Goal: Task Accomplishment & Management: Manage account settings

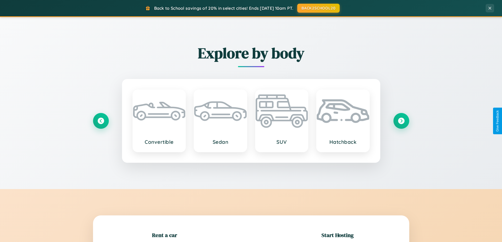
scroll to position [114, 0]
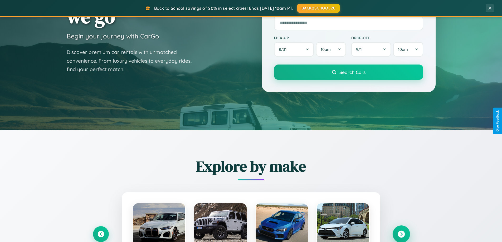
click at [401, 234] on icon at bounding box center [401, 234] width 7 height 7
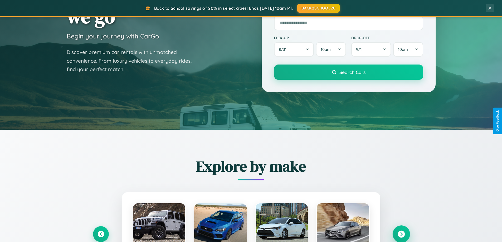
click at [401, 234] on icon at bounding box center [401, 234] width 7 height 7
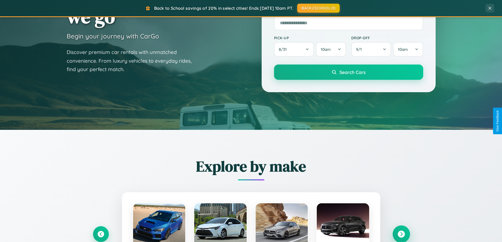
scroll to position [363, 0]
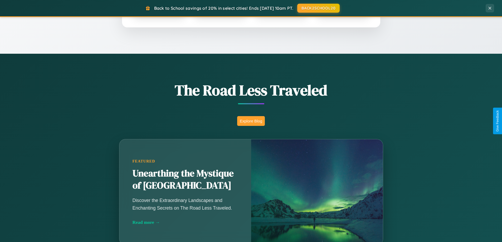
click at [251, 121] on button "Explore Blog" at bounding box center [251, 121] width 28 height 10
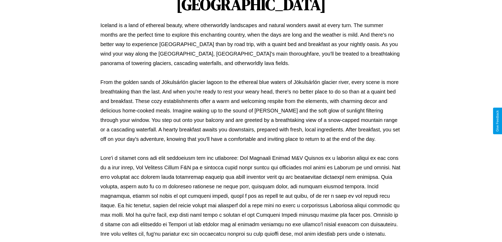
scroll to position [171, 0]
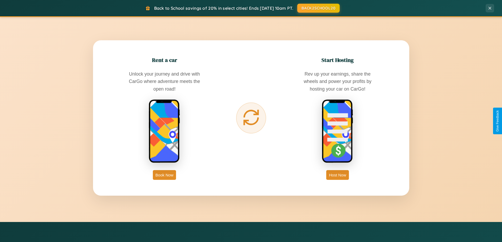
scroll to position [1014, 0]
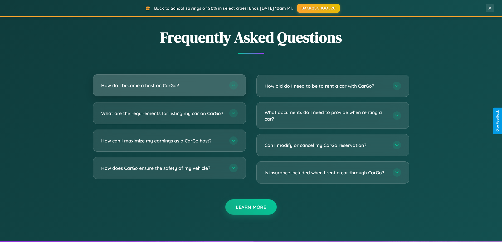
click at [169, 86] on h3 "How do I become a host on CarGo?" at bounding box center [162, 85] width 123 height 7
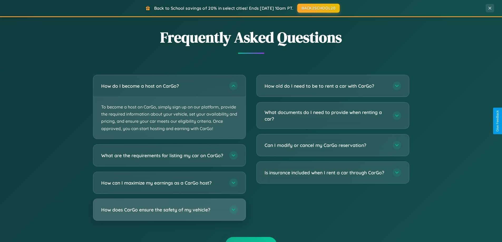
click at [169, 213] on h3 "How does CarGo ensure the safety of my vehicle?" at bounding box center [162, 209] width 123 height 7
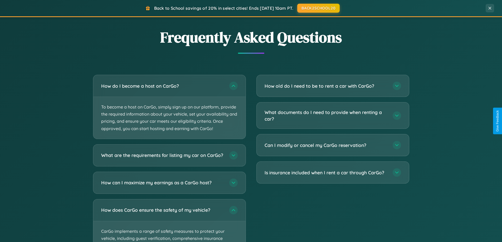
scroll to position [0, 0]
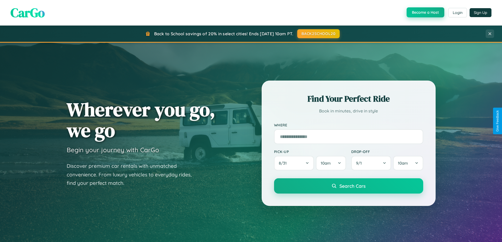
click at [425, 13] on button "Become a Host" at bounding box center [426, 12] width 38 height 10
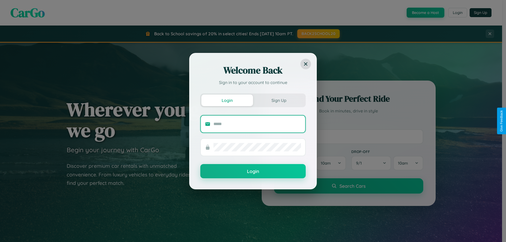
click at [257, 124] on input "text" at bounding box center [257, 124] width 88 height 8
type input "**********"
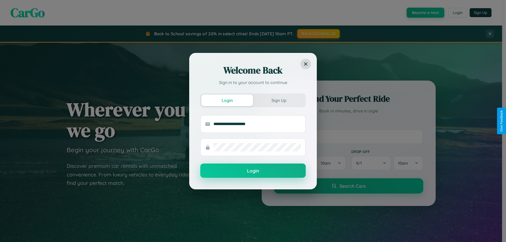
click at [253, 171] on button "Login" at bounding box center [252, 171] width 105 height 14
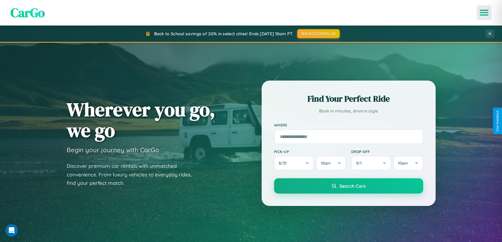
click at [484, 13] on icon "Open menu" at bounding box center [484, 12] width 8 height 5
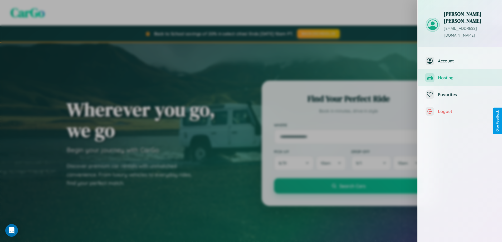
click at [460, 75] on span "Hosting" at bounding box center [466, 77] width 56 height 5
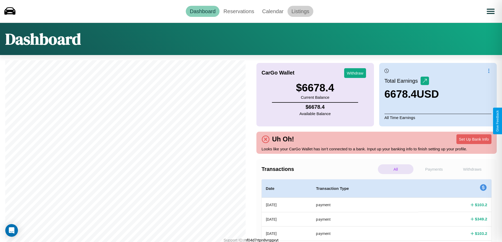
click at [300, 11] on link "Listings" at bounding box center [301, 11] width 26 height 11
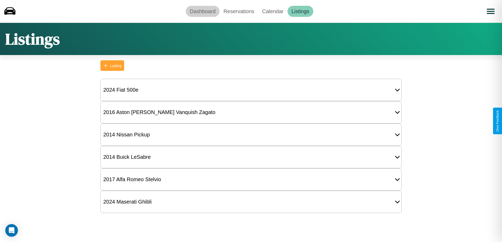
click at [203, 11] on link "Dashboard" at bounding box center [203, 11] width 34 height 11
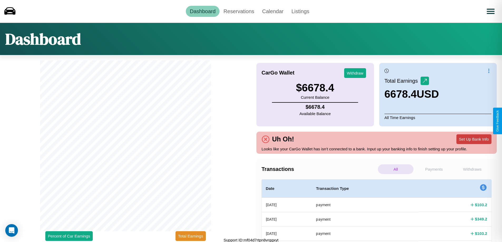
click at [474, 139] on button "Set Up Bank Info" at bounding box center [474, 139] width 35 height 10
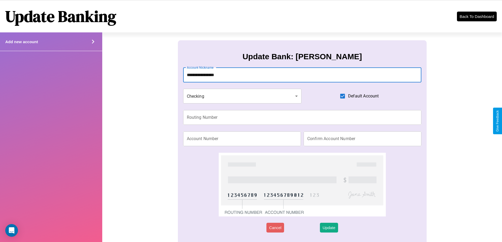
type input "**********"
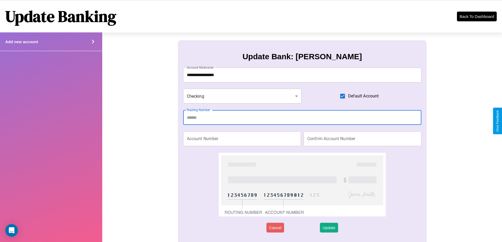
click at [302, 118] on input "Routing Number" at bounding box center [302, 117] width 239 height 15
type input "*********"
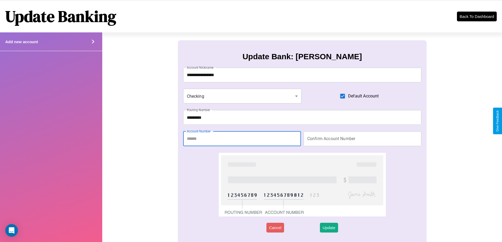
click at [242, 139] on input "Account Number" at bounding box center [242, 139] width 118 height 15
type input "********"
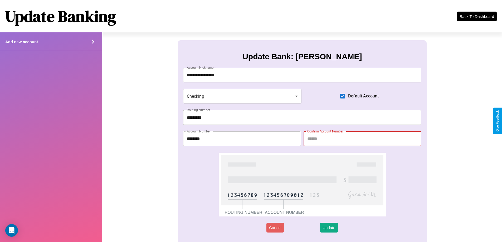
click at [362, 139] on input "Confirm Account Number" at bounding box center [363, 139] width 118 height 15
type input "********"
